Goal: Information Seeking & Learning: Learn about a topic

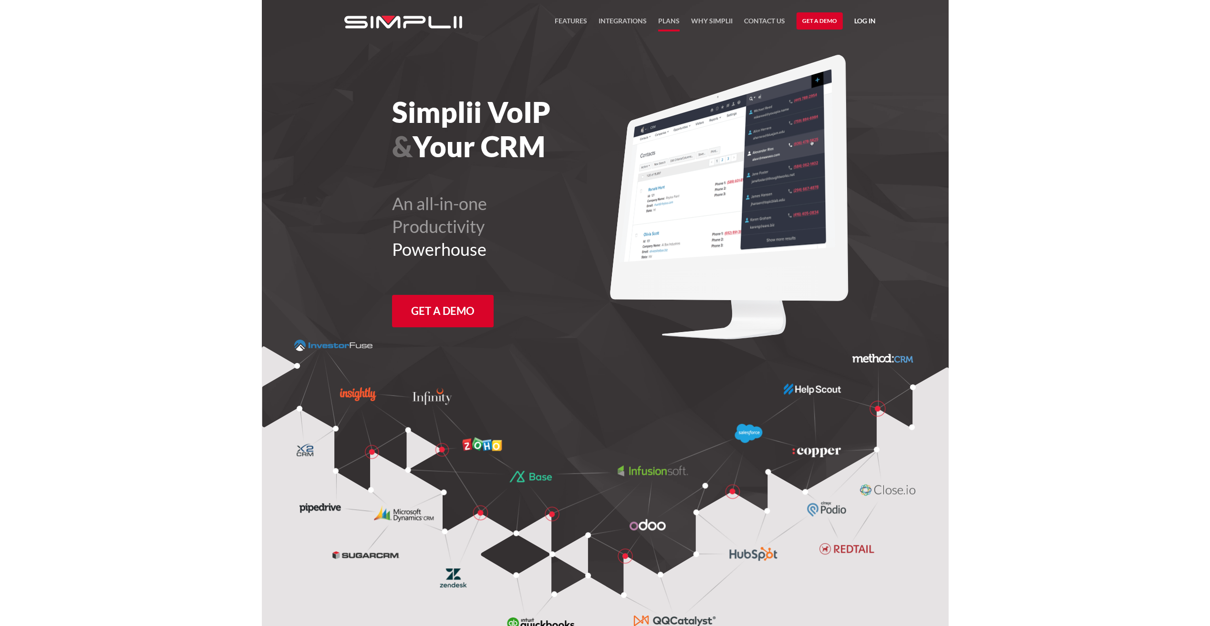
click at [669, 27] on link "Plans" at bounding box center [668, 23] width 21 height 16
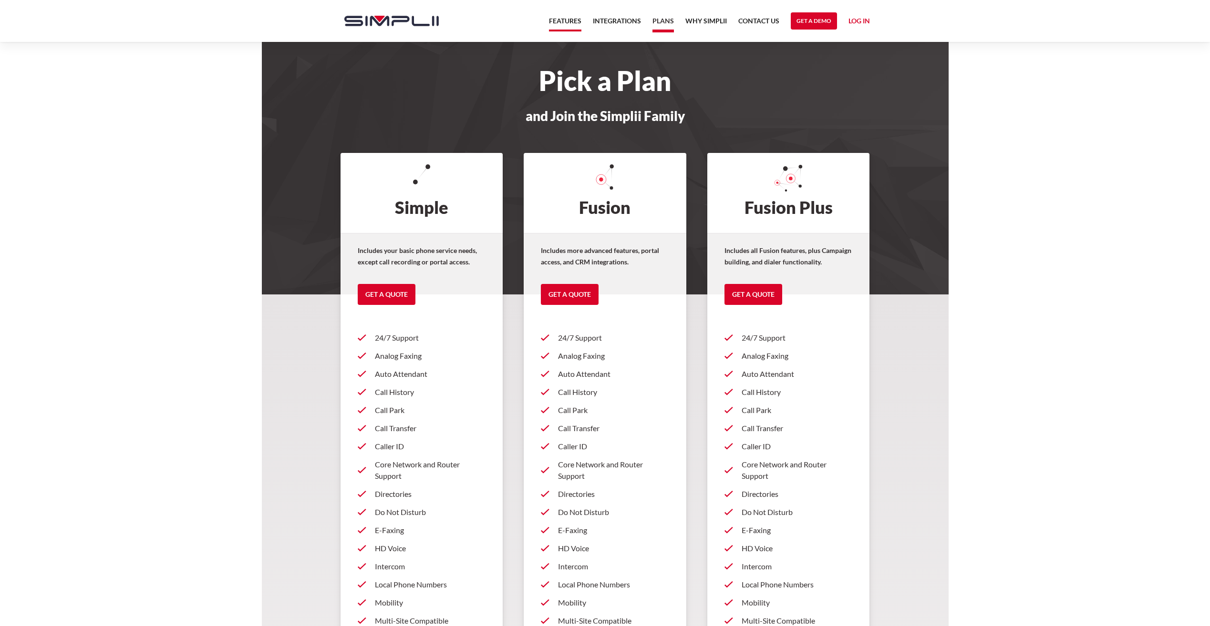
click at [568, 18] on link "Features" at bounding box center [565, 23] width 32 height 16
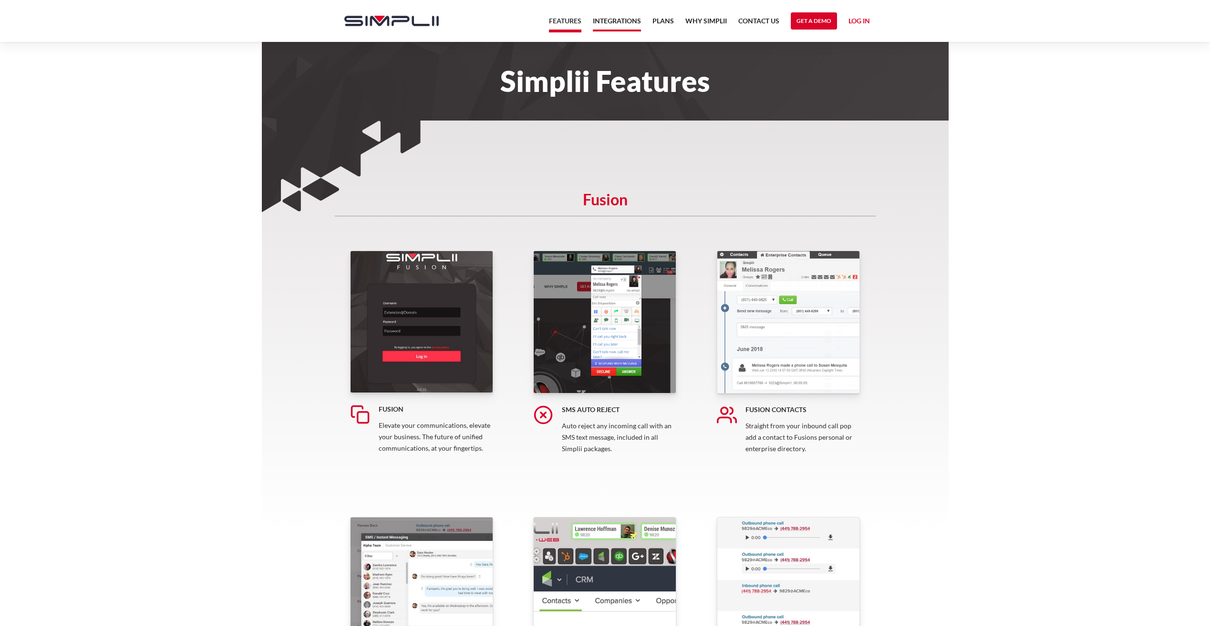
click at [636, 31] on link "Integrations" at bounding box center [617, 23] width 48 height 16
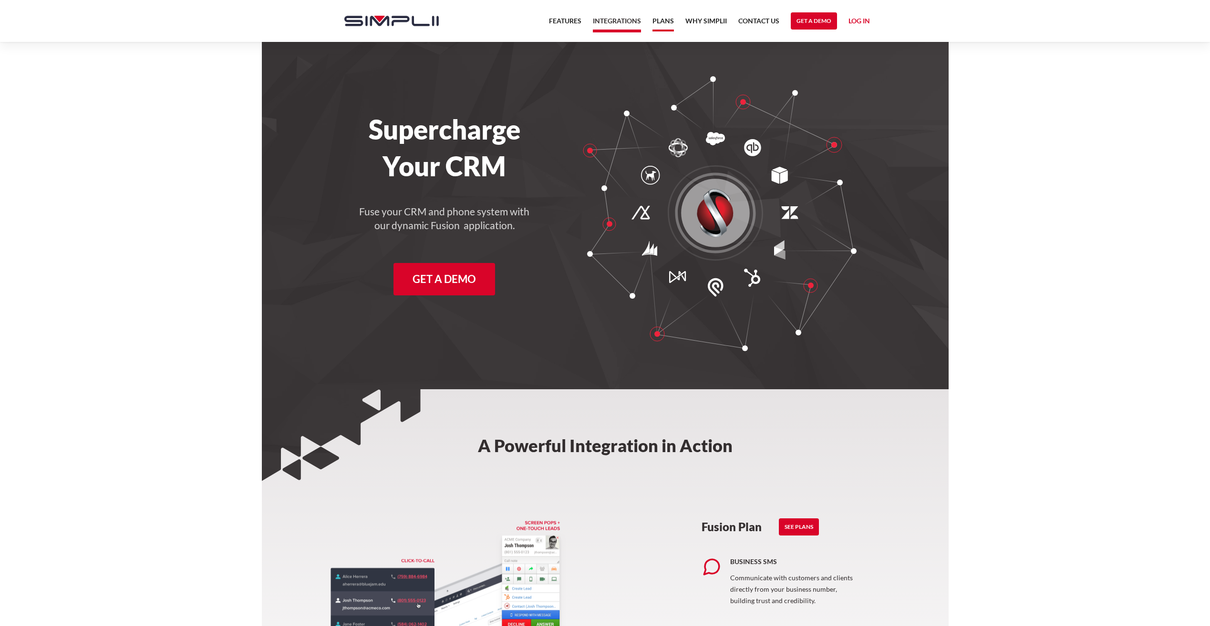
click at [662, 18] on link "Plans" at bounding box center [662, 23] width 21 height 16
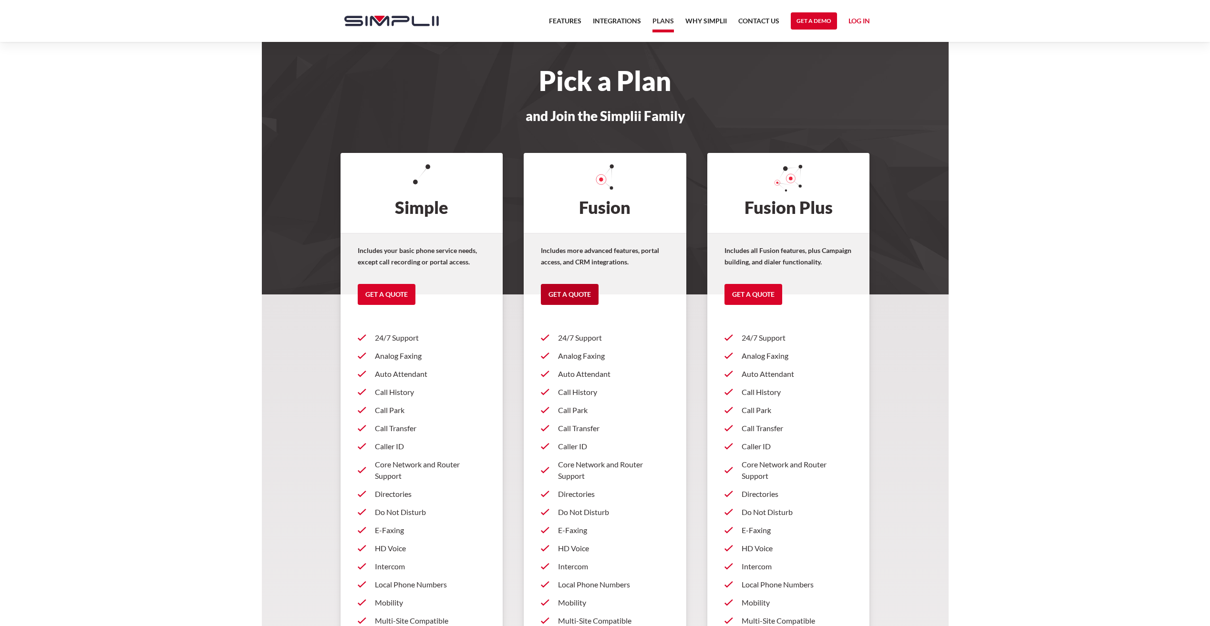
click at [571, 299] on link "Get a Quote" at bounding box center [570, 294] width 58 height 21
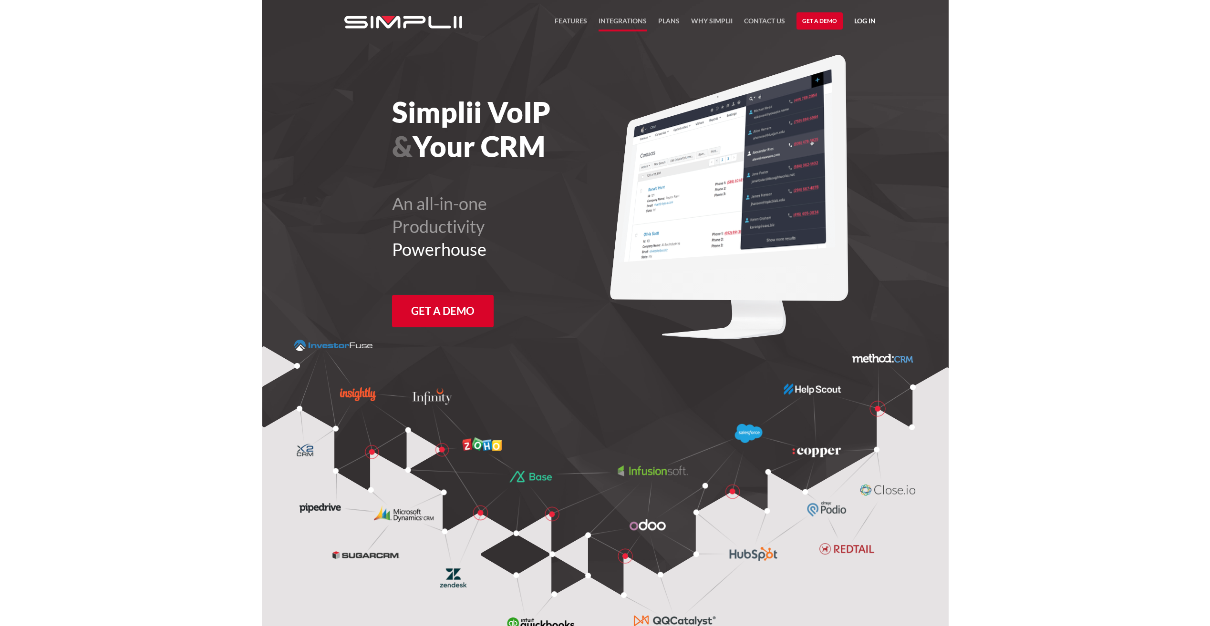
click at [621, 19] on link "Integrations" at bounding box center [622, 23] width 48 height 16
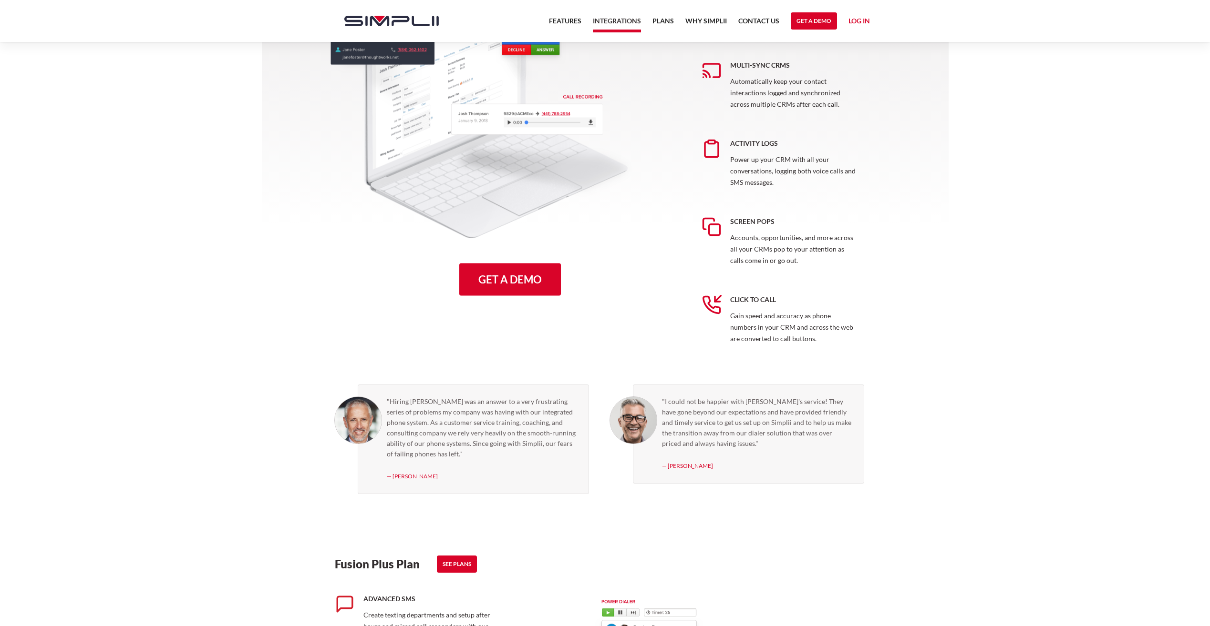
scroll to position [429, 0]
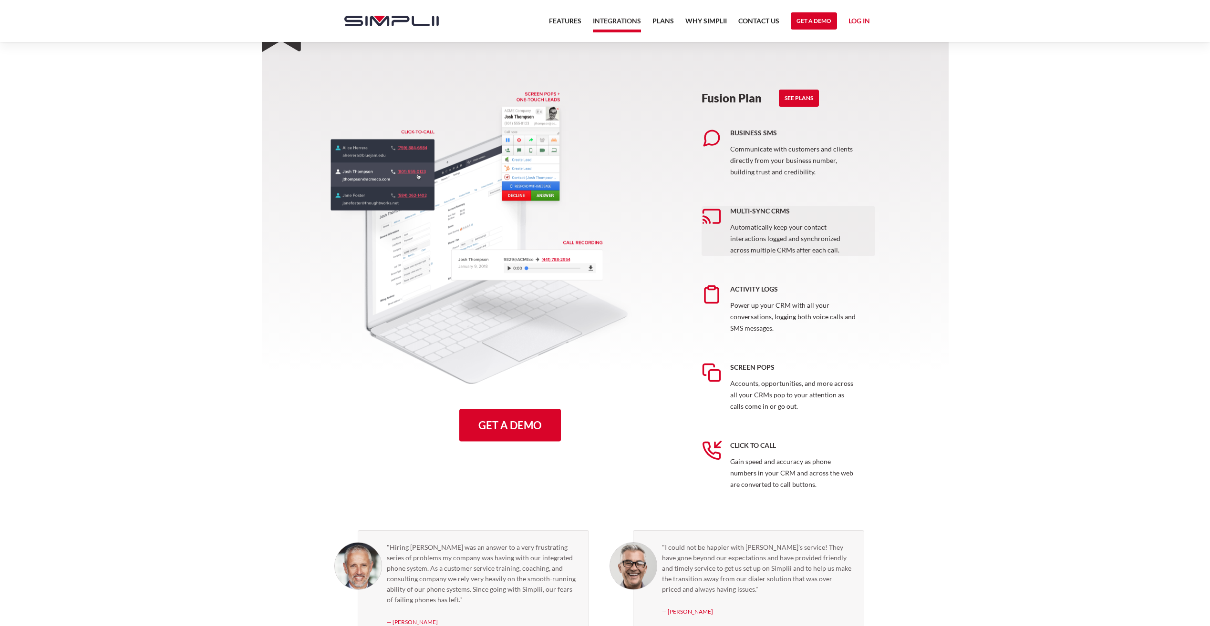
click at [763, 232] on p "Automatically keep your contact interactions logged and synchronized across mul…" at bounding box center [794, 239] width 128 height 34
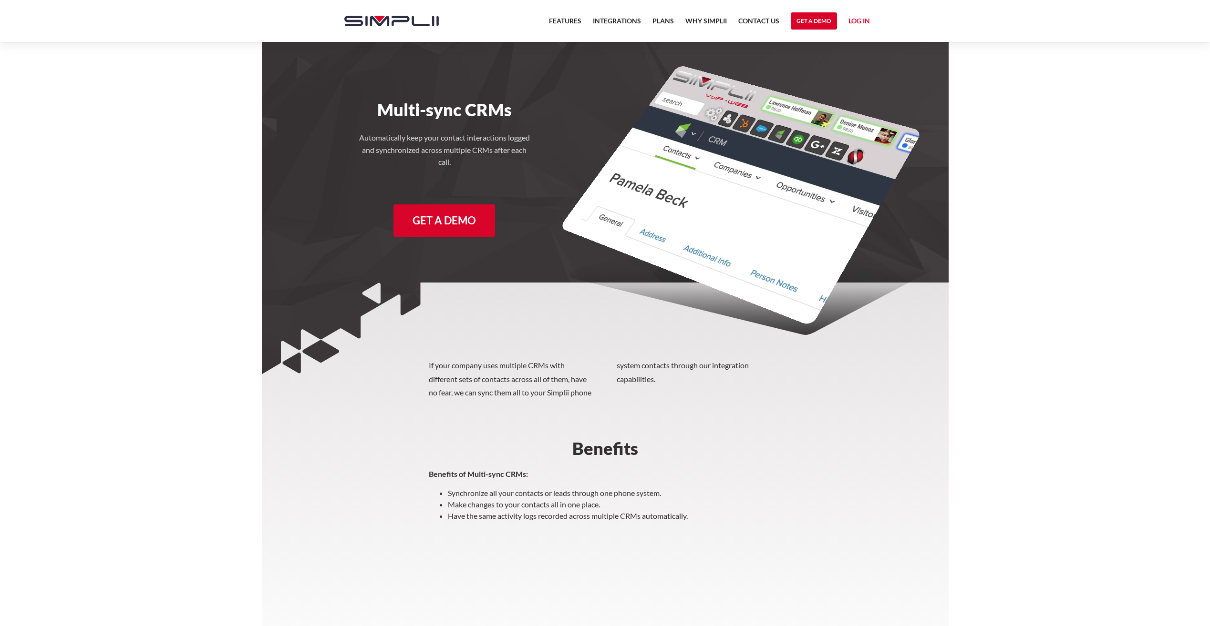
scroll to position [89, 0]
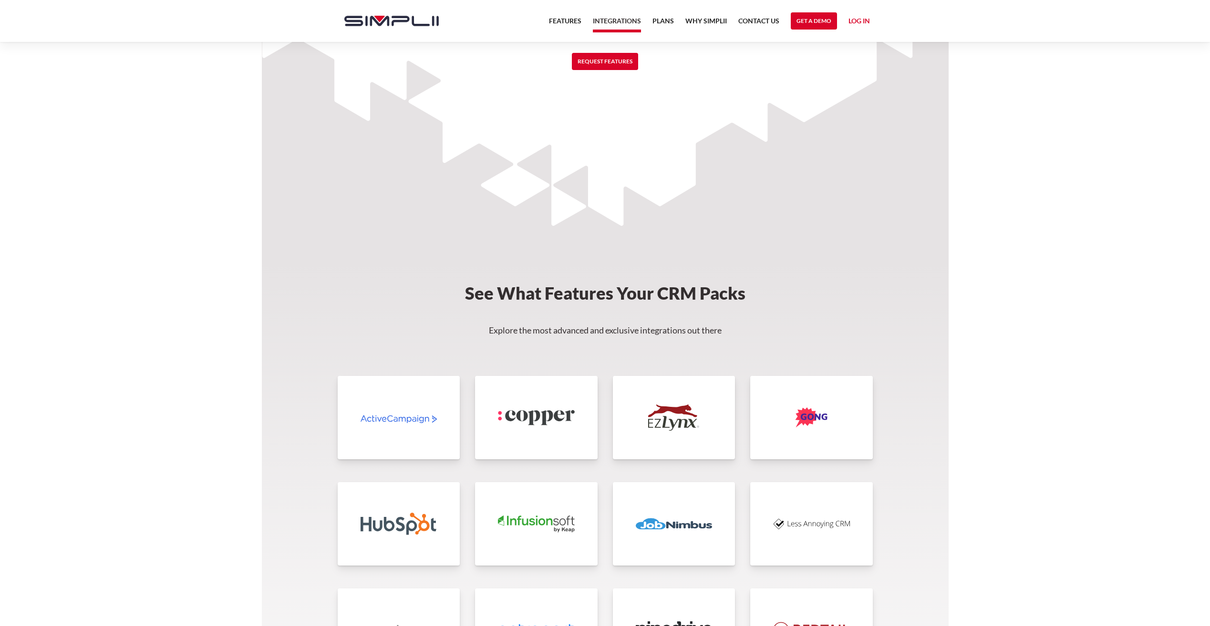
scroll to position [1812, 0]
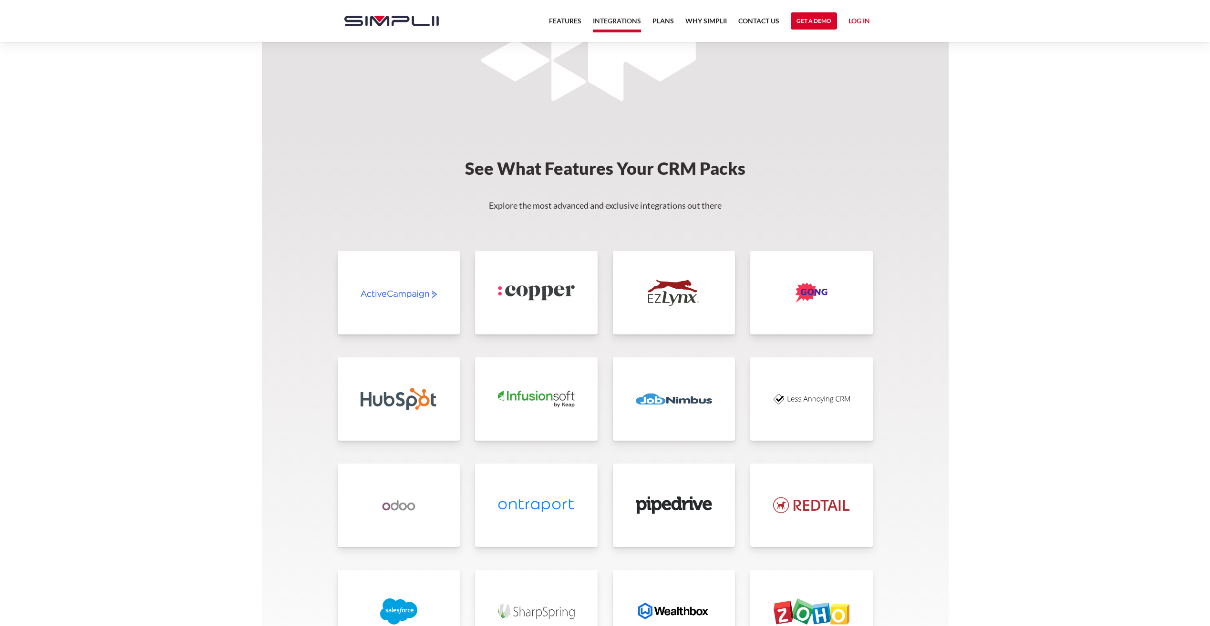
drag, startPoint x: 995, startPoint y: 271, endPoint x: 1000, endPoint y: 279, distance: 8.8
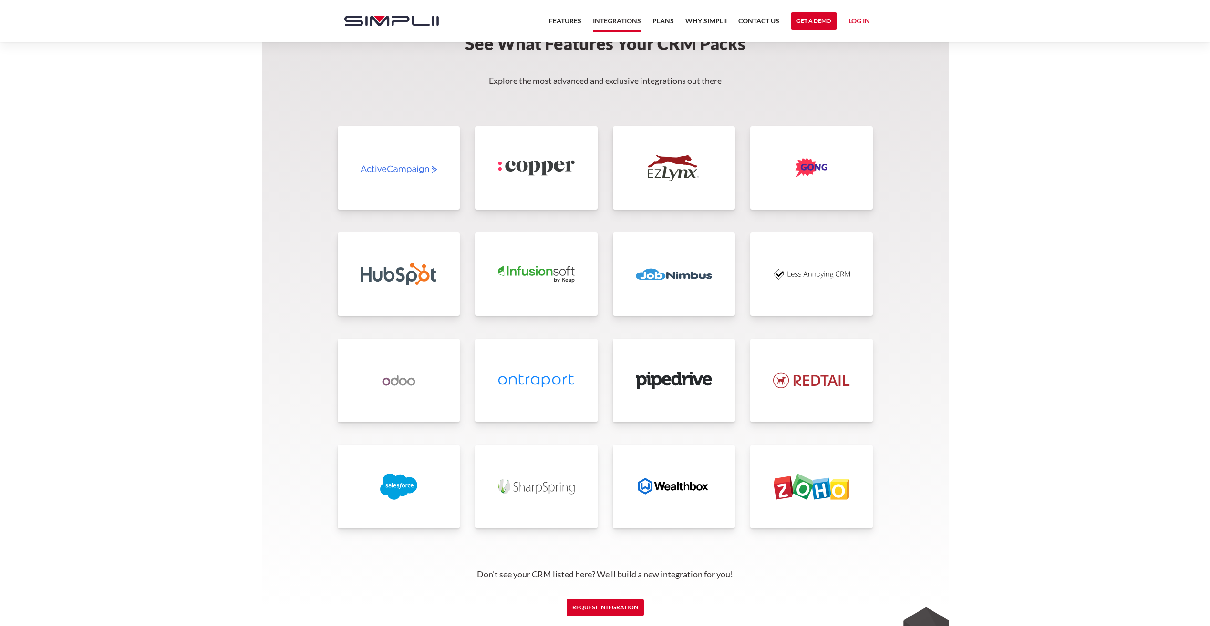
scroll to position [2077, 0]
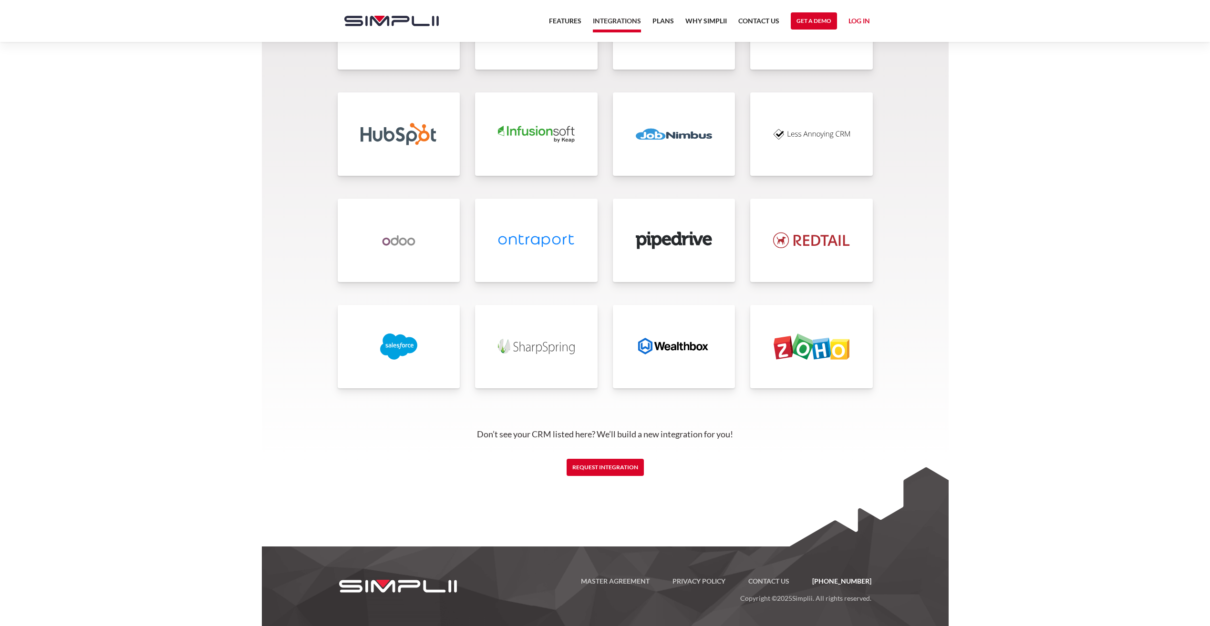
drag, startPoint x: 989, startPoint y: 319, endPoint x: 1001, endPoint y: 242, distance: 77.8
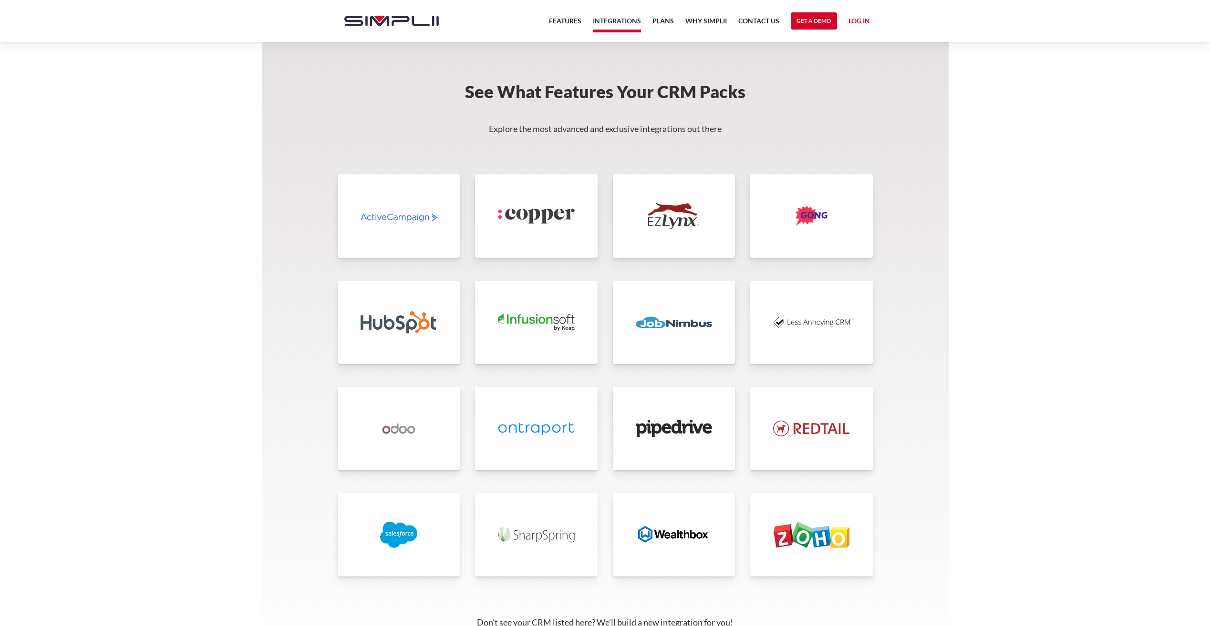
scroll to position [1886, 0]
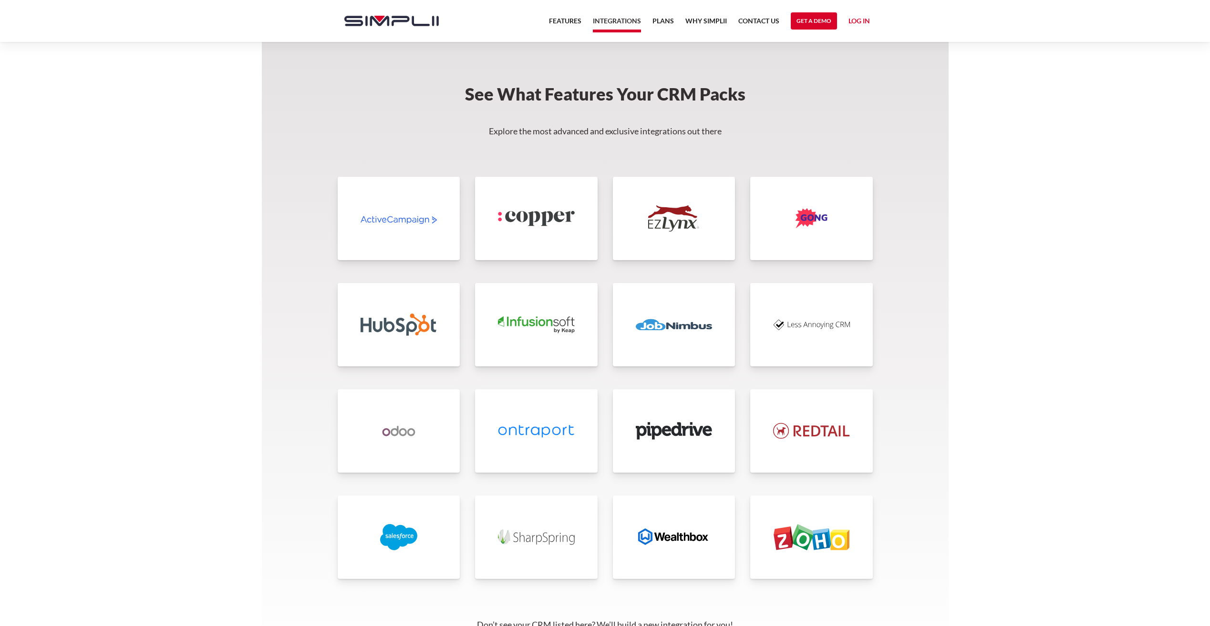
click at [658, 524] on img at bounding box center [674, 537] width 77 height 26
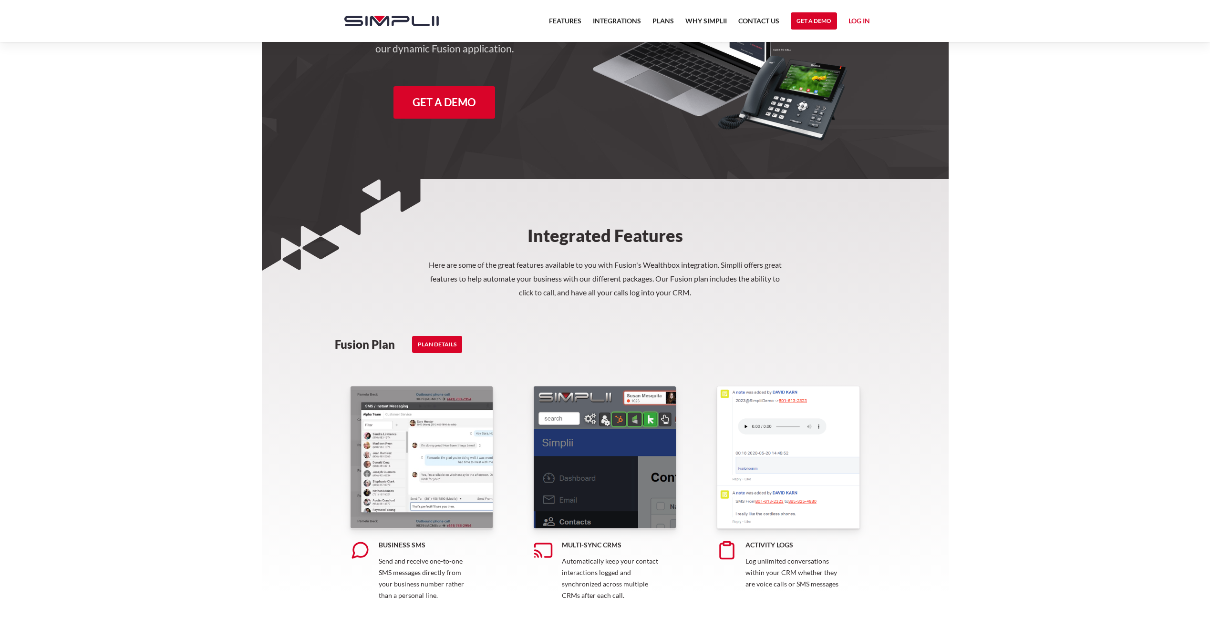
scroll to position [95, 0]
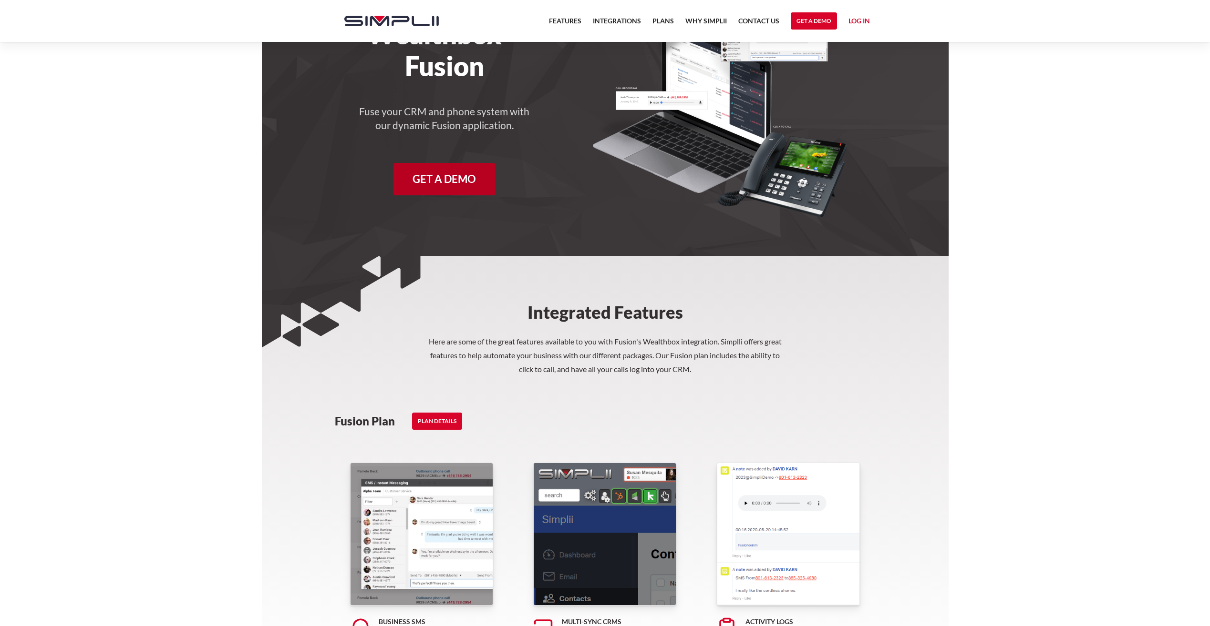
click at [446, 182] on link "Get A Demo" at bounding box center [444, 179] width 102 height 32
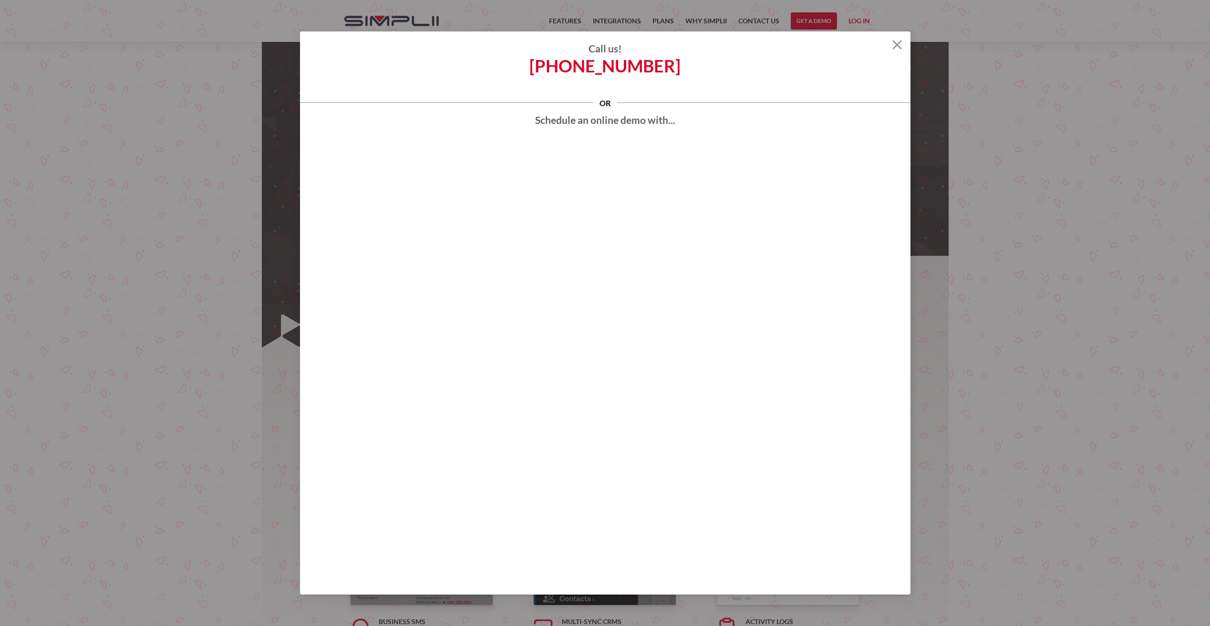
click at [687, 449] on div "Schedule an online demo with..." at bounding box center [605, 349] width 610 height 492
click at [899, 43] on img at bounding box center [897, 45] width 10 height 10
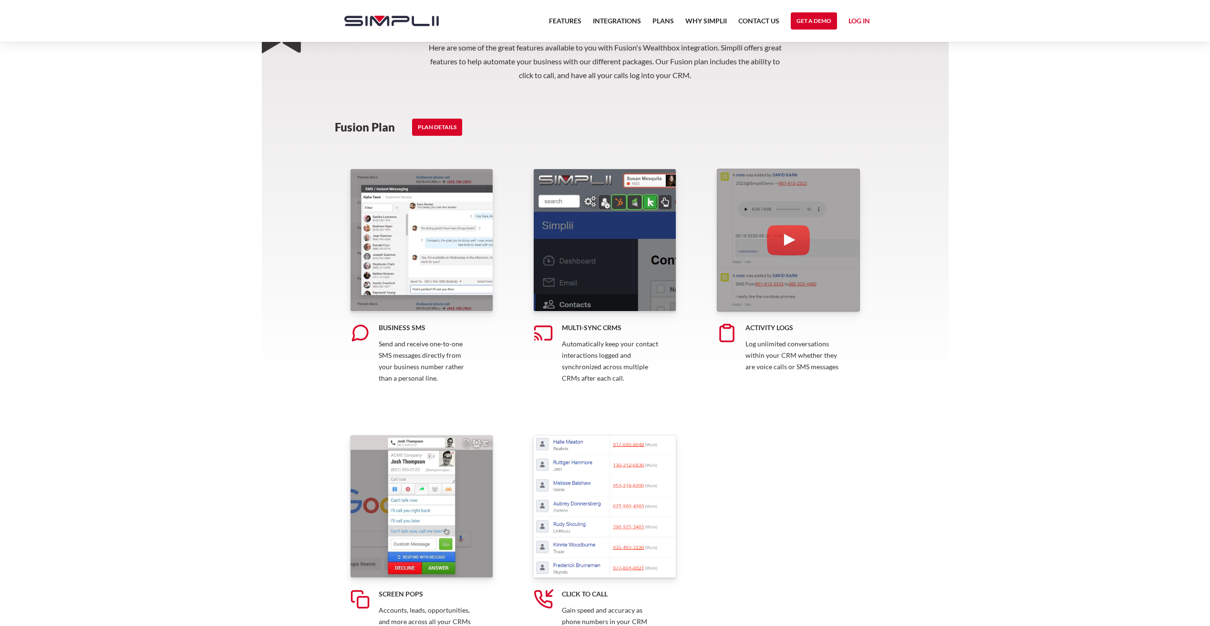
scroll to position [572, 0]
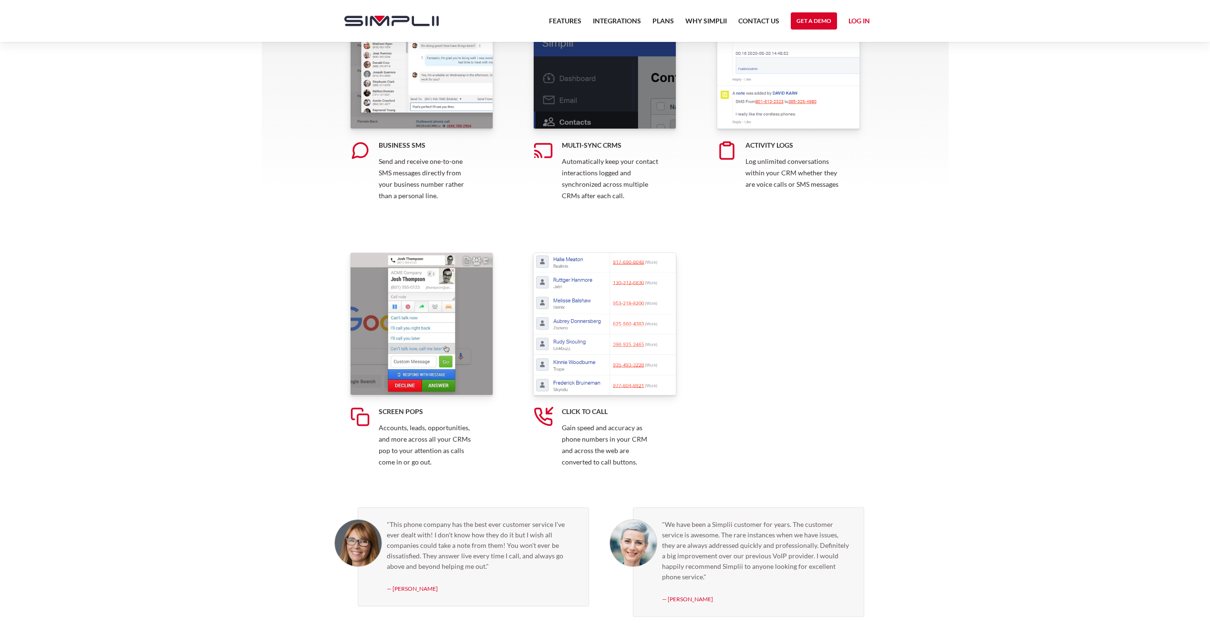
drag, startPoint x: 158, startPoint y: 363, endPoint x: 263, endPoint y: 364, distance: 104.9
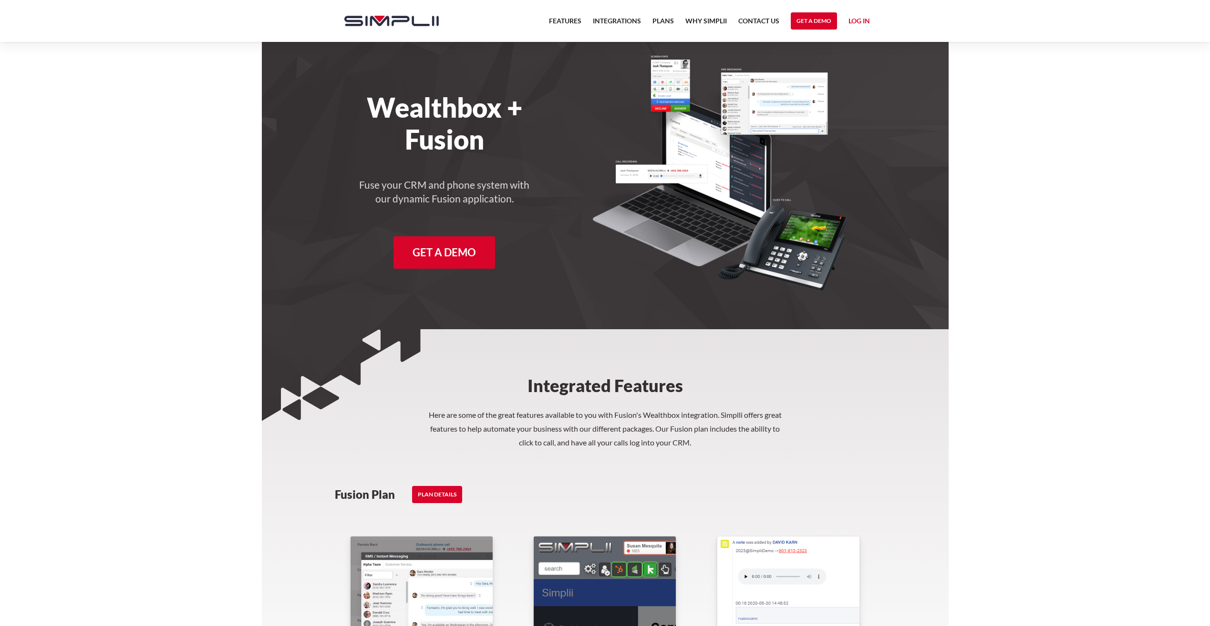
scroll to position [0, 0]
